Goal: Find specific page/section: Find specific page/section

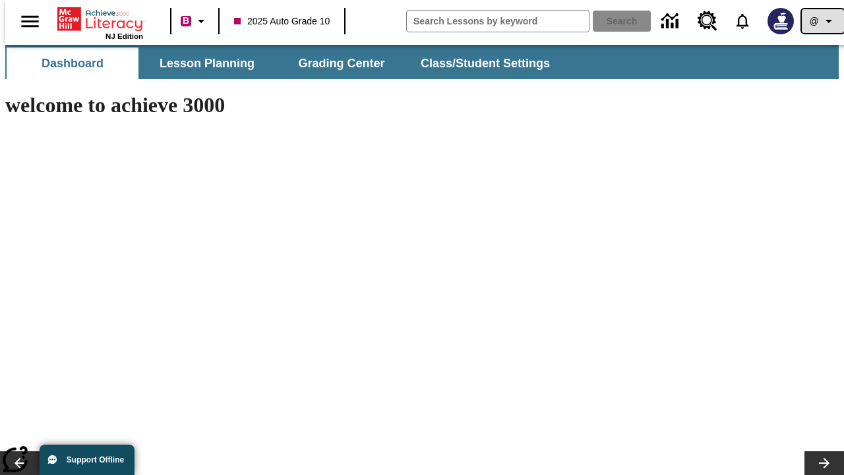
click at [821, 21] on icon "Profile/Settings" at bounding box center [829, 21] width 16 height 16
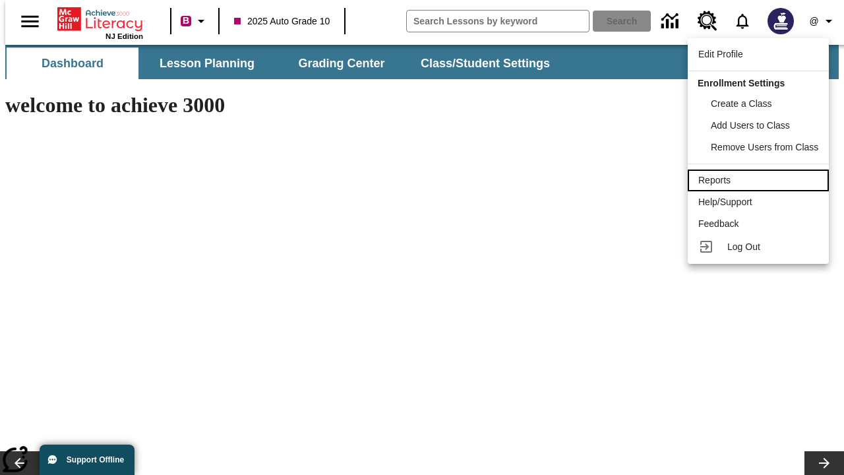
click at [760, 180] on div "Reports" at bounding box center [758, 180] width 120 height 14
